Goal: Task Accomplishment & Management: Manage account settings

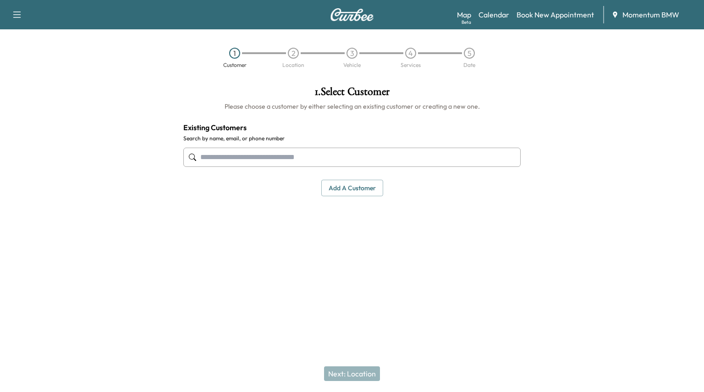
click at [484, 12] on link "Calendar" at bounding box center [493, 14] width 31 height 11
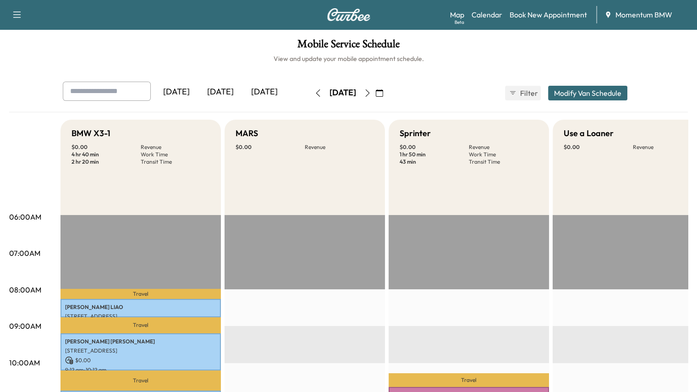
click at [371, 92] on icon "button" at bounding box center [367, 92] width 7 height 7
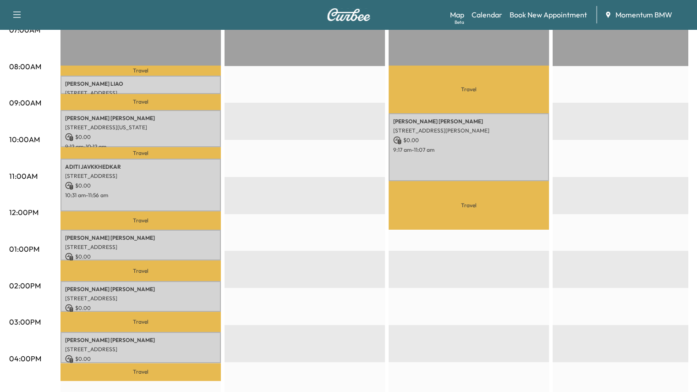
scroll to position [229, 0]
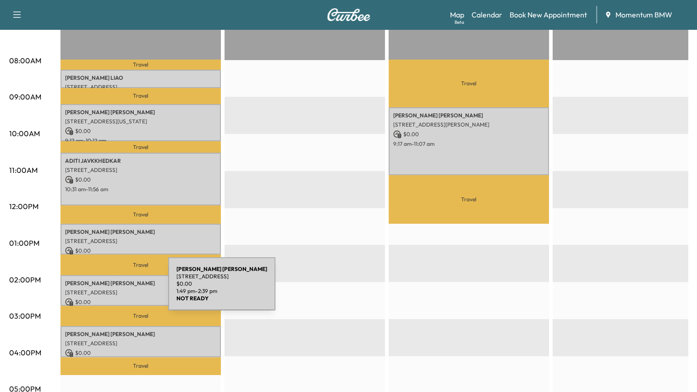
click at [99, 289] on p "[STREET_ADDRESS]" at bounding box center [140, 292] width 151 height 7
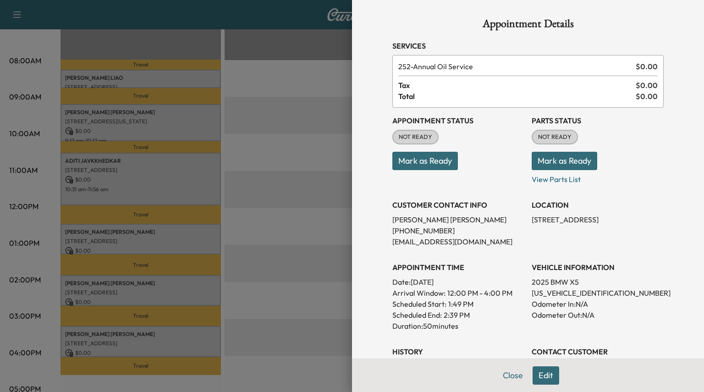
click at [400, 158] on button "Mark as Ready" at bounding box center [425, 161] width 66 height 18
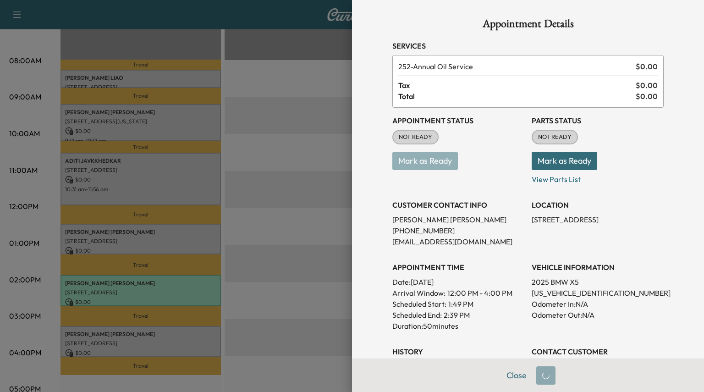
click at [400, 158] on p "Mark as Ready" at bounding box center [458, 157] width 132 height 26
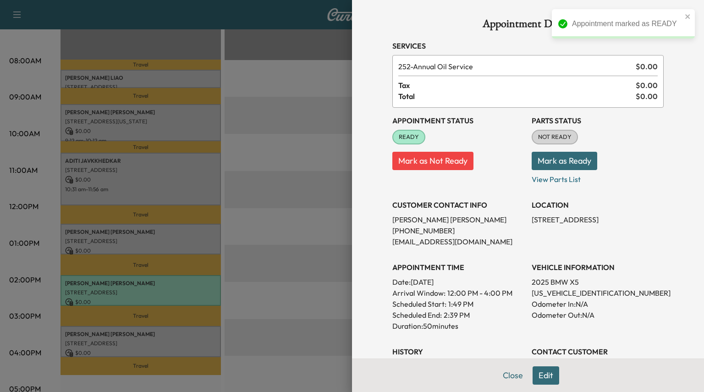
click at [449, 167] on button "Mark as Not Ready" at bounding box center [432, 161] width 81 height 18
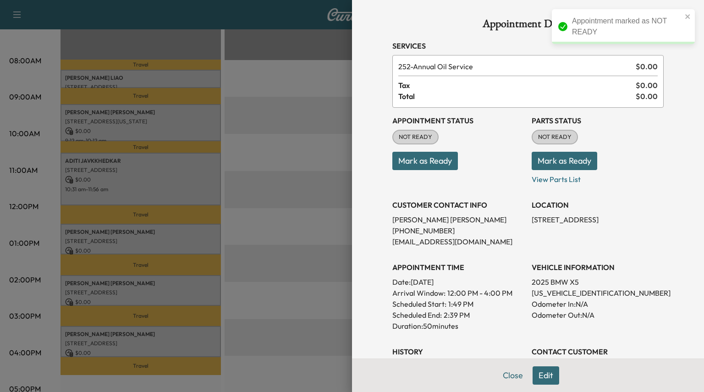
click at [548, 156] on button "Mark as Ready" at bounding box center [565, 161] width 66 height 18
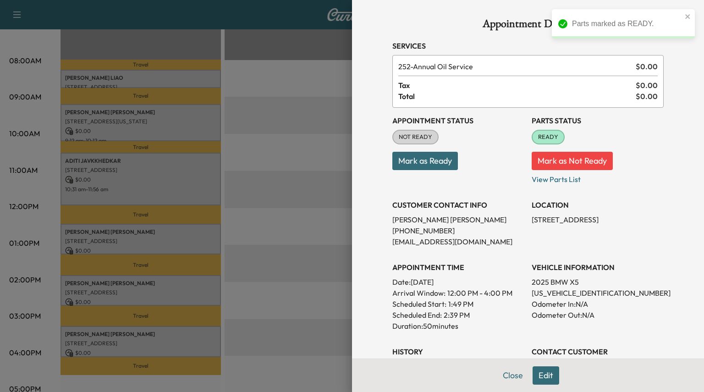
click at [510, 375] on button "Close" at bounding box center [513, 375] width 32 height 18
